Goal: Information Seeking & Learning: Check status

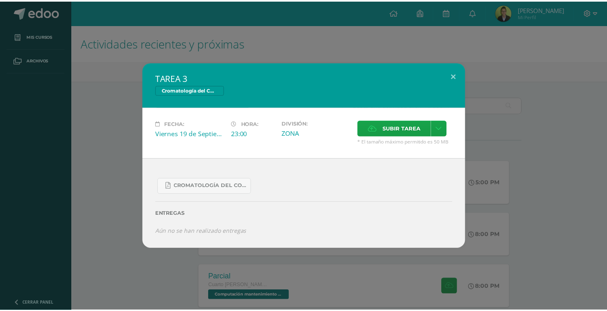
scroll to position [641, 0]
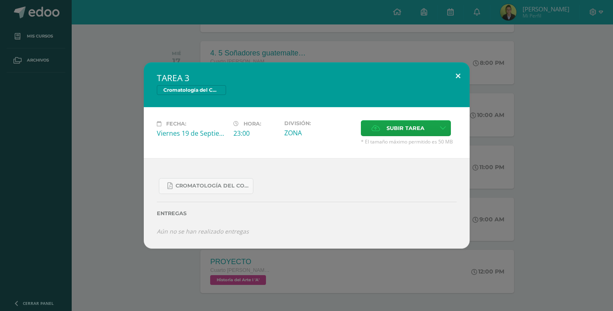
click at [458, 76] on button at bounding box center [458, 76] width 23 height 28
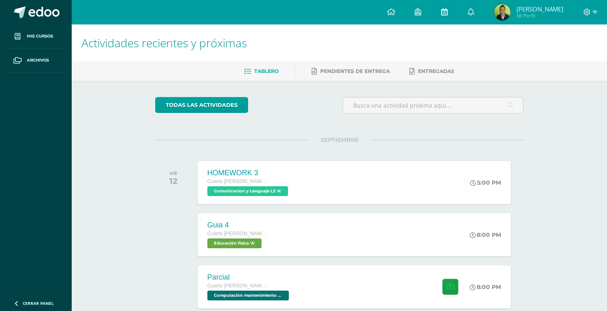
click at [447, 9] on icon at bounding box center [444, 11] width 7 height 7
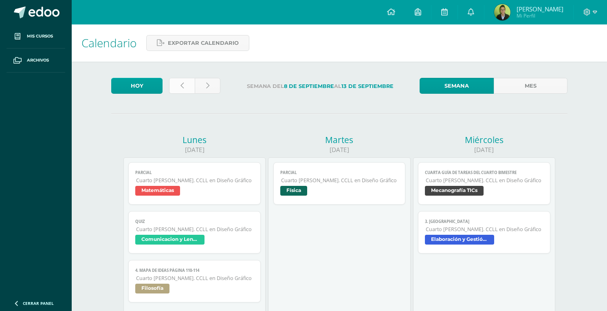
click at [192, 79] on link at bounding box center [182, 86] width 26 height 16
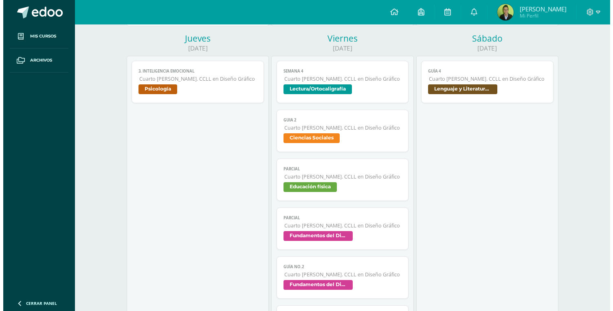
scroll to position [475, 0]
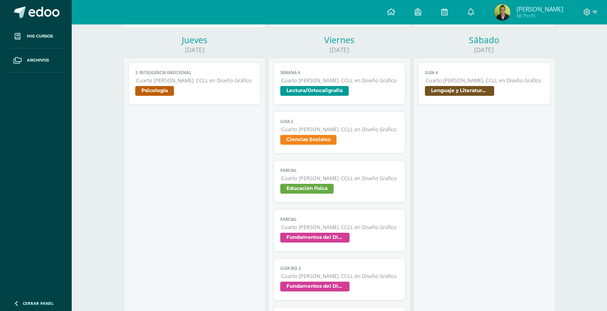
click at [378, 131] on span "Cuarto [PERSON_NAME]. CCLL en Diseño Gráfico" at bounding box center [340, 129] width 118 height 7
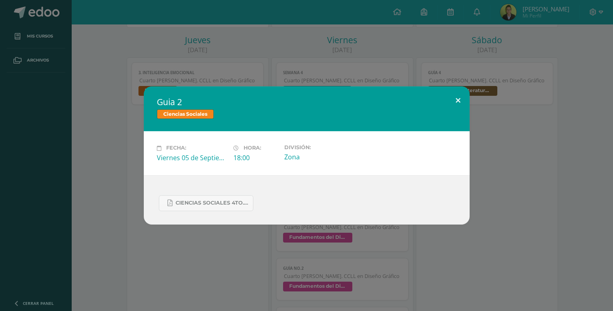
click at [456, 99] on button at bounding box center [458, 100] width 23 height 28
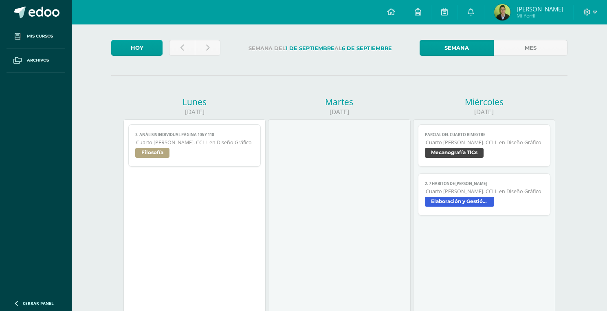
scroll to position [0, 0]
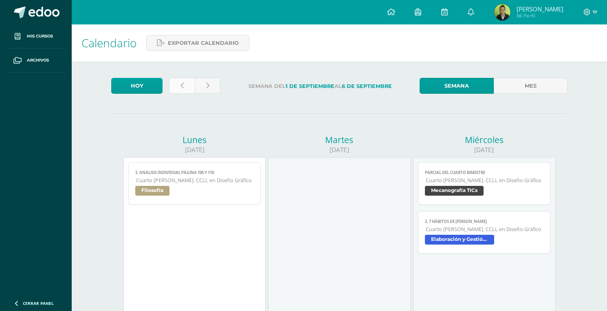
drag, startPoint x: 175, startPoint y: 75, endPoint x: 187, endPoint y: 86, distance: 16.4
click at [183, 87] on link at bounding box center [182, 86] width 26 height 16
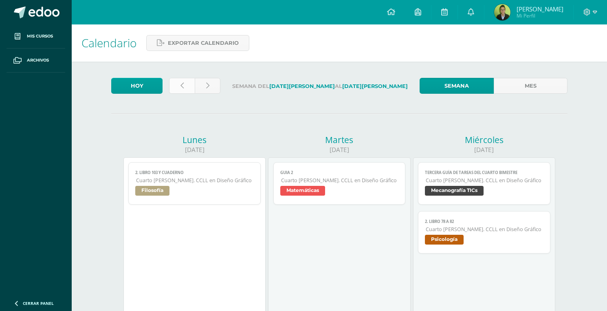
click at [184, 87] on link at bounding box center [182, 86] width 26 height 16
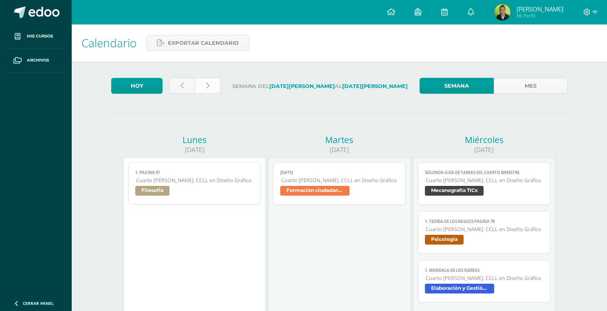
click at [209, 87] on link at bounding box center [208, 86] width 26 height 16
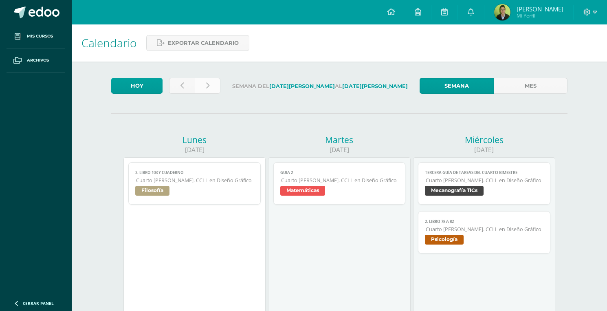
click at [210, 85] on link at bounding box center [208, 86] width 26 height 16
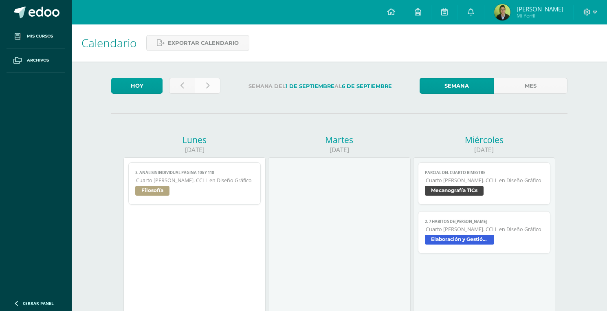
click at [209, 86] on link at bounding box center [208, 86] width 26 height 16
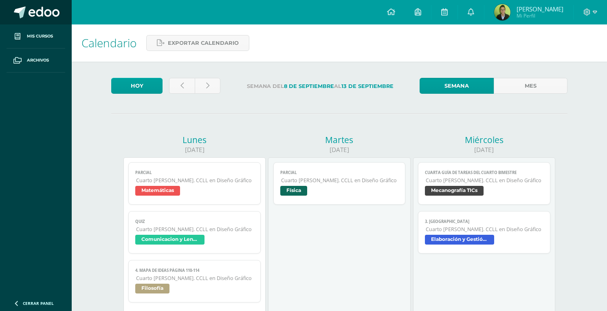
click at [43, 9] on span at bounding box center [44, 13] width 31 height 12
